Goal: Task Accomplishment & Management: Manage account settings

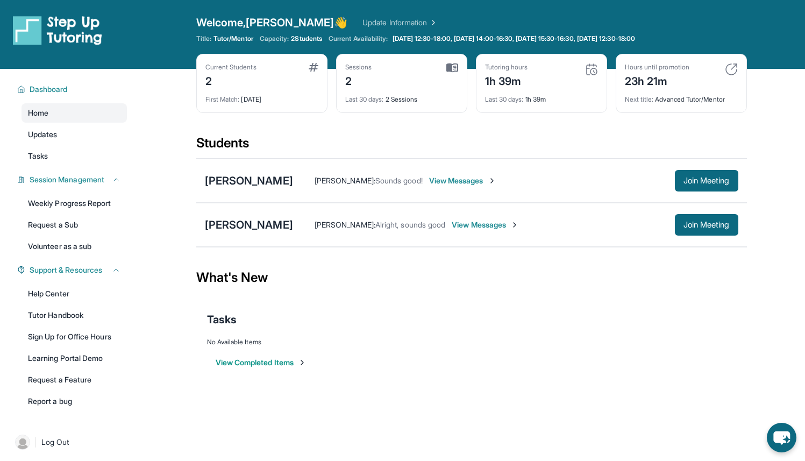
click at [733, 70] on img at bounding box center [731, 69] width 13 height 13
click at [305, 39] on span "2 Students" at bounding box center [306, 38] width 31 height 9
click at [90, 156] on link "Tasks" at bounding box center [74, 155] width 105 height 19
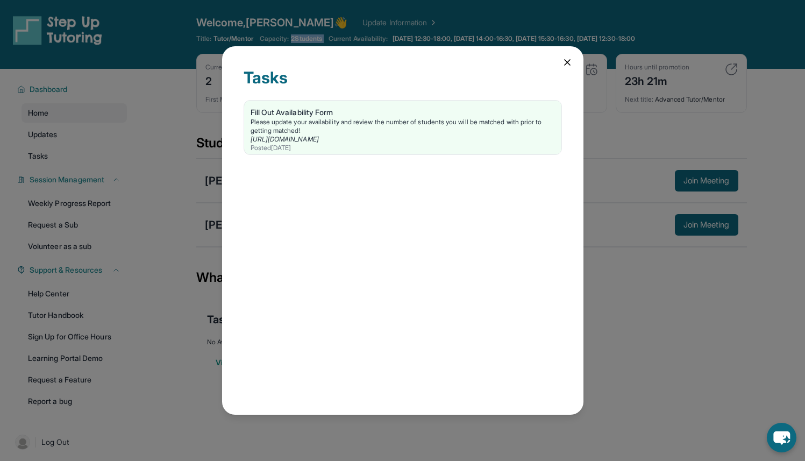
click at [563, 62] on icon at bounding box center [567, 62] width 11 height 11
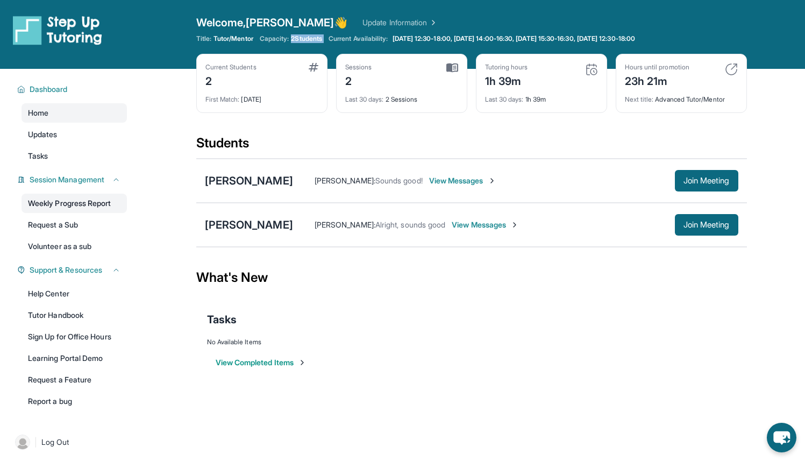
click at [89, 200] on link "Weekly Progress Report" at bounding box center [74, 203] width 105 height 19
click at [518, 225] on span "View Messages" at bounding box center [485, 224] width 67 height 11
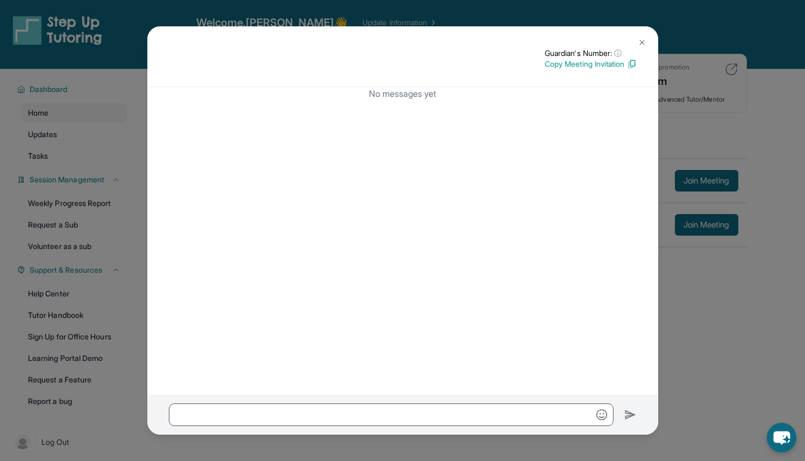
click at [643, 42] on img at bounding box center [641, 42] width 9 height 9
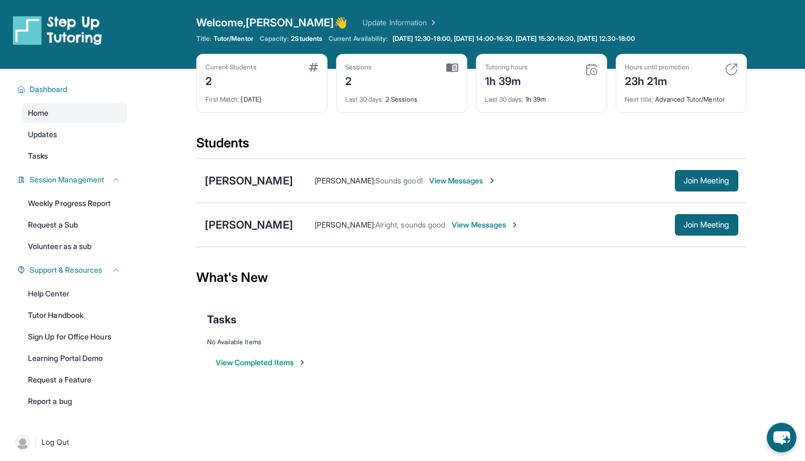
click at [257, 223] on div "[PERSON_NAME]" at bounding box center [249, 224] width 88 height 15
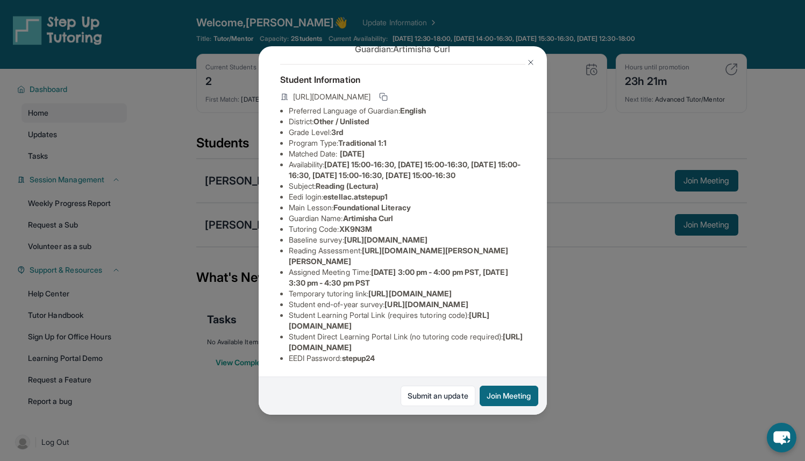
scroll to position [69, 0]
click at [531, 59] on img at bounding box center [530, 62] width 9 height 9
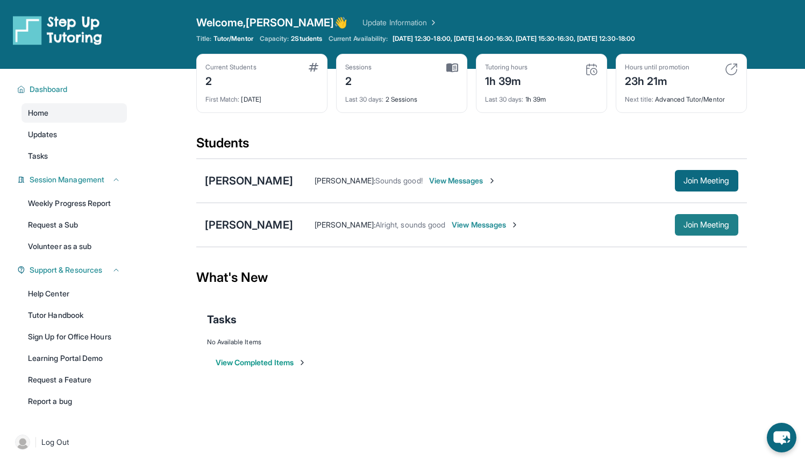
click at [683, 223] on span "Join Meeting" at bounding box center [706, 224] width 46 height 6
click at [248, 225] on div "[PERSON_NAME]" at bounding box center [249, 224] width 88 height 15
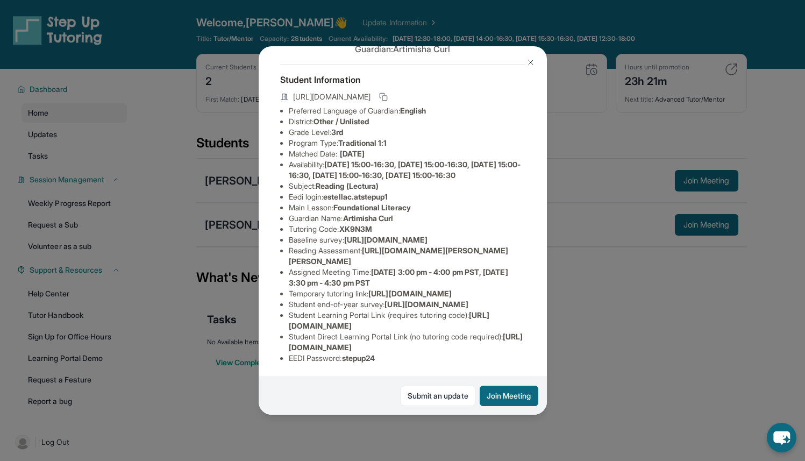
scroll to position [124, 398]
drag, startPoint x: 288, startPoint y: 185, endPoint x: 561, endPoint y: 214, distance: 274.6
click at [561, 214] on div "[PERSON_NAME] Guardian: Artimisha Curl Student Information [URL][DOMAIN_NAME] P…" at bounding box center [402, 230] width 805 height 461
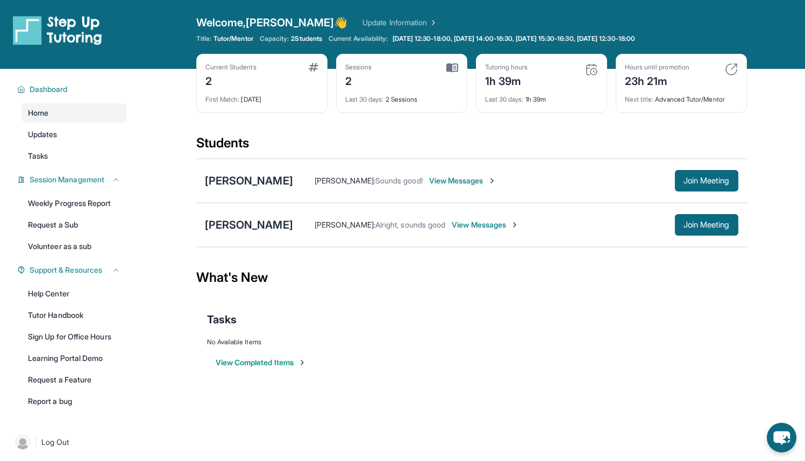
copy ul "[URL][DOMAIN_NAME] Reading Assessment : [URL][DOMAIN_NAME]?"
click at [498, 223] on span "View Messages" at bounding box center [485, 224] width 67 height 11
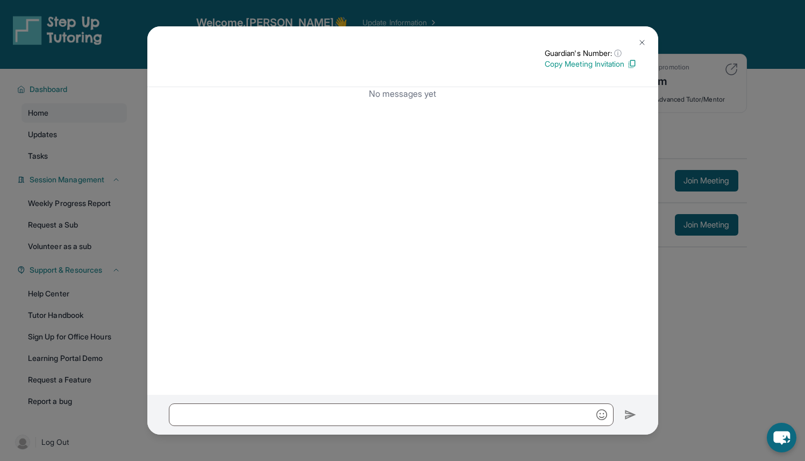
click at [646, 40] on button at bounding box center [642, 43] width 22 height 22
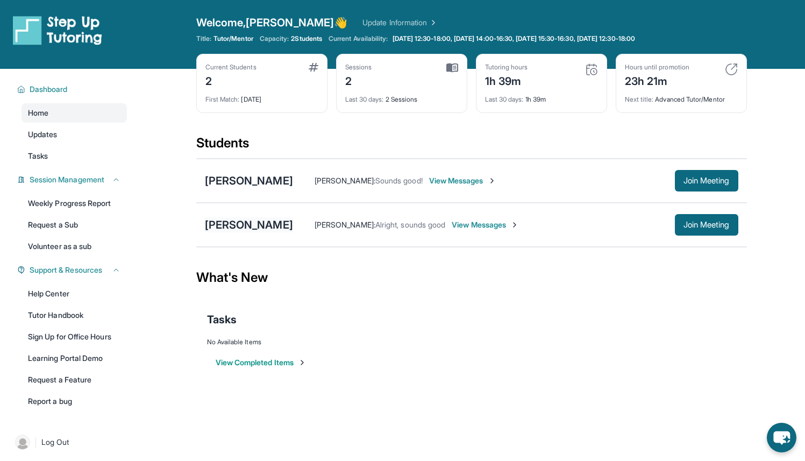
click at [264, 223] on div "[PERSON_NAME]" at bounding box center [249, 224] width 88 height 15
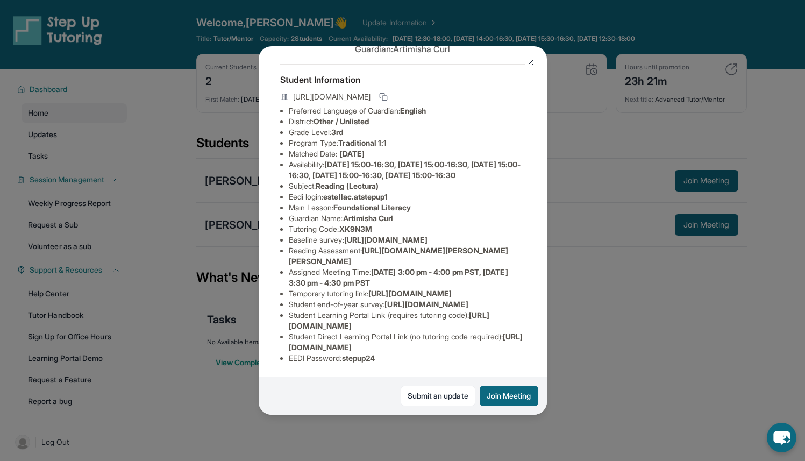
scroll to position [105, 0]
drag, startPoint x: 369, startPoint y: 237, endPoint x: 457, endPoint y: 252, distance: 89.3
click at [457, 252] on li "Reading Assessment : [URL][DOMAIN_NAME][PERSON_NAME][PERSON_NAME]" at bounding box center [407, 256] width 237 height 22
copy span "[URL][DOMAIN_NAME][PERSON_NAME]"
click at [432, 256] on li "Reading Assessment : [URL][DOMAIN_NAME][PERSON_NAME][PERSON_NAME]" at bounding box center [407, 256] width 237 height 22
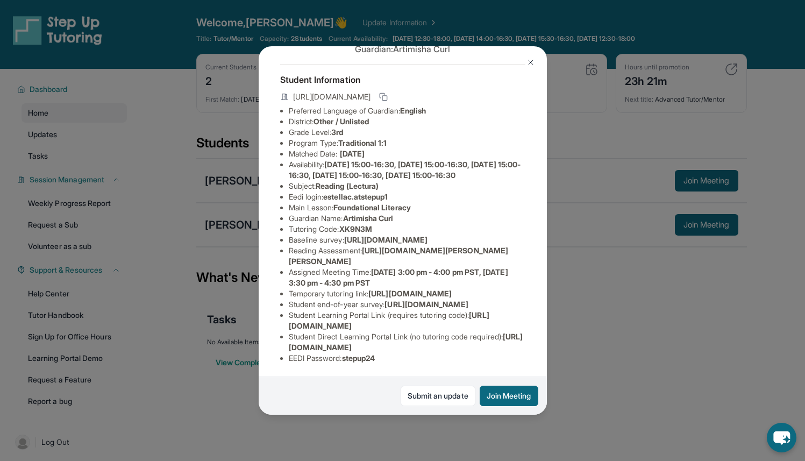
drag, startPoint x: 368, startPoint y: 238, endPoint x: 424, endPoint y: 262, distance: 60.9
click at [424, 262] on li "Reading Assessment : [URL][DOMAIN_NAME][PERSON_NAME][PERSON_NAME]" at bounding box center [407, 256] width 237 height 22
copy span "[URL][DOMAIN_NAME][PERSON_NAME][PERSON_NAME]"
click at [530, 63] on img at bounding box center [530, 62] width 9 height 9
